Goal: Transaction & Acquisition: Purchase product/service

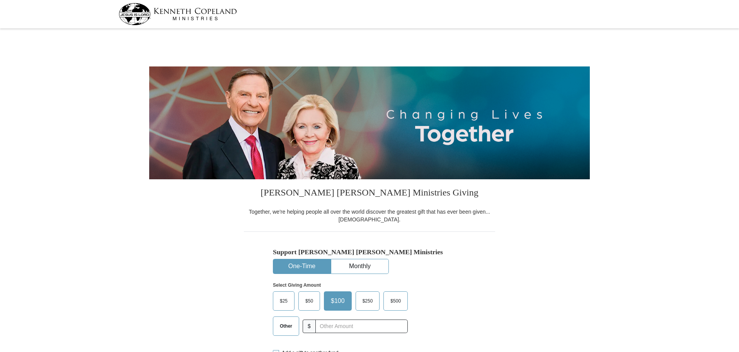
select select "MN"
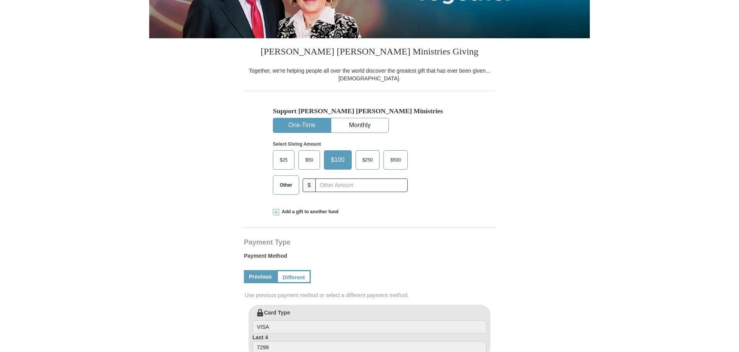
scroll to position [155, 0]
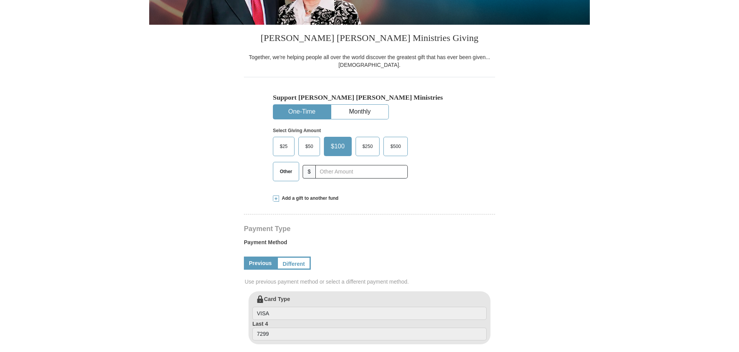
click at [308, 148] on span "$50" at bounding box center [308, 147] width 15 height 12
click at [0, 0] on input "$50" at bounding box center [0, 0] width 0 height 0
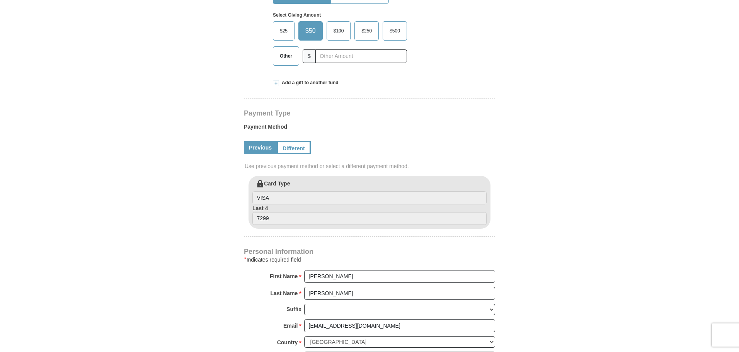
scroll to position [271, 0]
click at [286, 198] on input "VISA" at bounding box center [369, 197] width 234 height 13
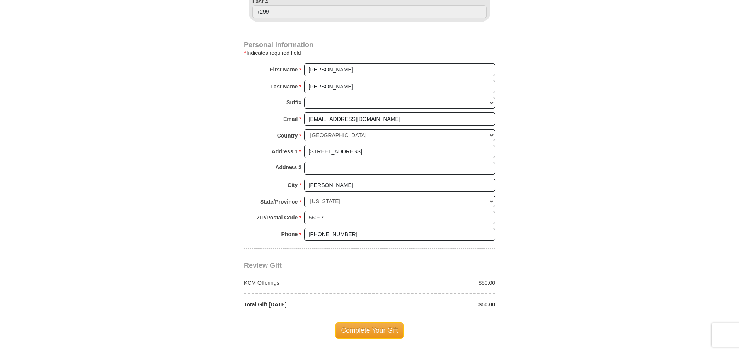
scroll to position [502, 0]
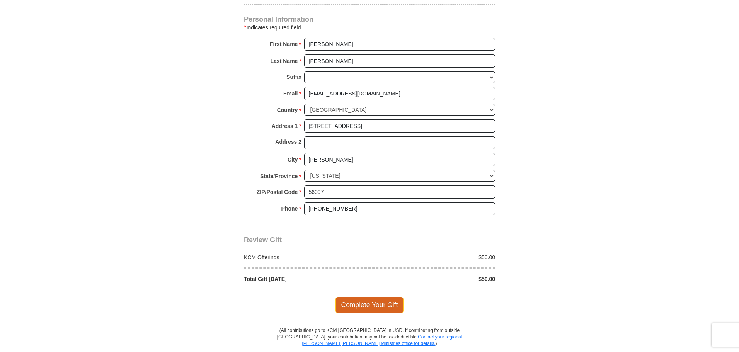
click at [387, 303] on span "Complete Your Gift" at bounding box center [369, 305] width 68 height 16
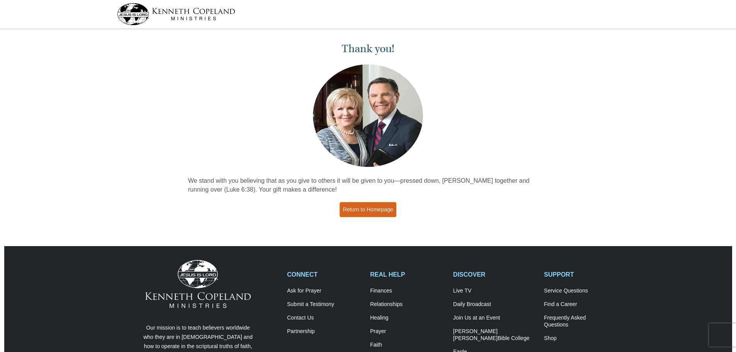
click at [376, 209] on link "Return to Homepage" at bounding box center [368, 209] width 57 height 15
